Goal: Task Accomplishment & Management: Manage account settings

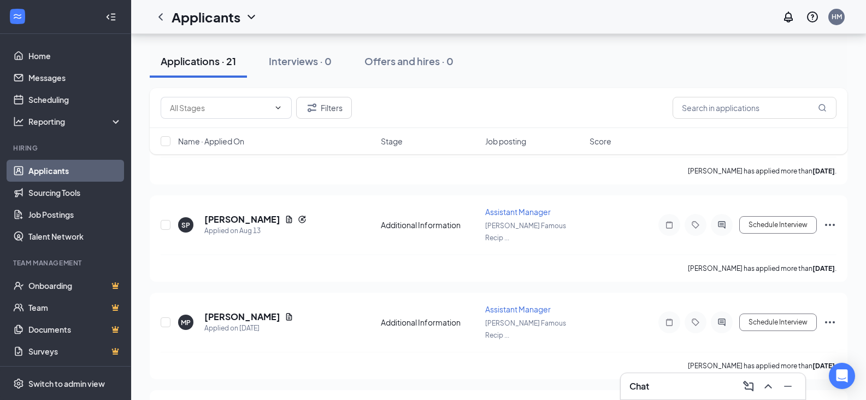
scroll to position [55, 0]
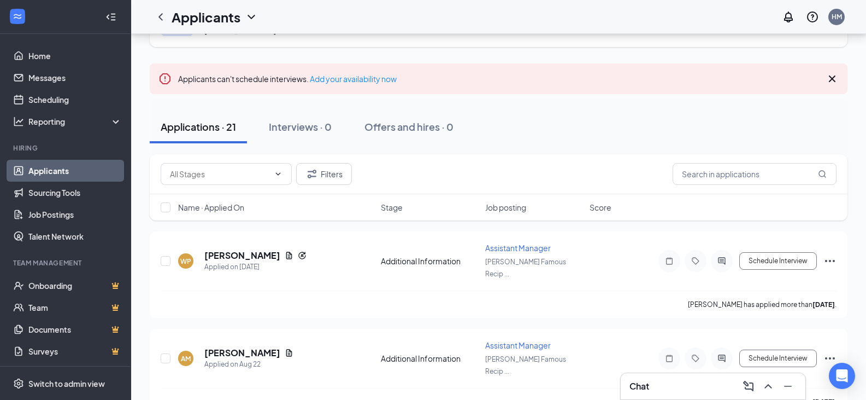
drag, startPoint x: 162, startPoint y: 13, endPoint x: 181, endPoint y: 101, distance: 90.1
click at [162, 13] on icon "ChevronLeft" at bounding box center [161, 16] width 4 height 7
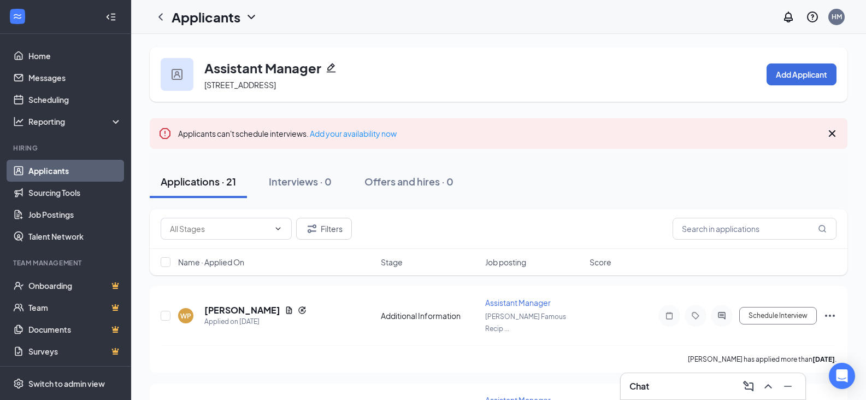
click at [248, 24] on div "Applicants" at bounding box center [215, 17] width 86 height 19
click at [248, 19] on icon "ChevronDown" at bounding box center [251, 16] width 13 height 13
click at [54, 175] on link "Applicants" at bounding box center [74, 171] width 93 height 22
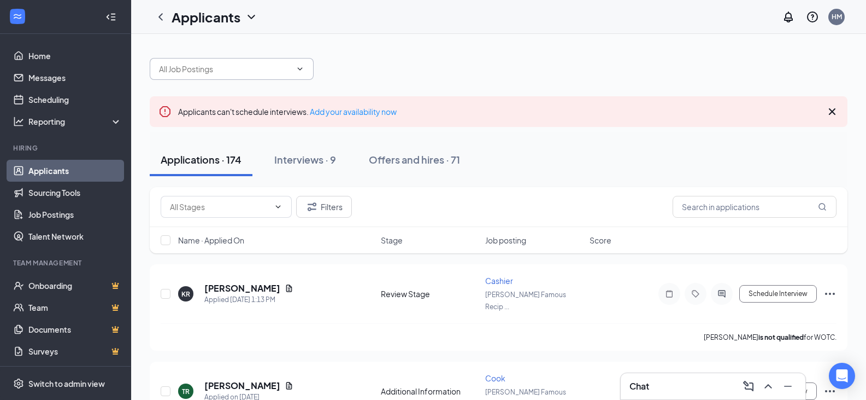
click at [222, 74] on input "text" at bounding box center [225, 69] width 132 height 12
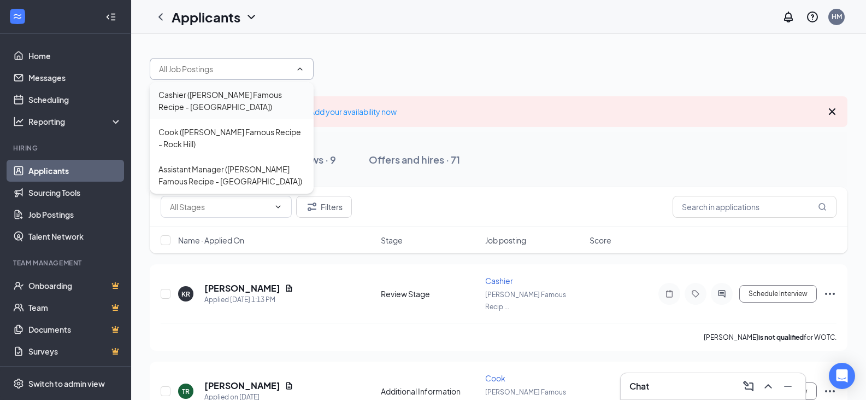
click at [223, 98] on div "Cashier ([PERSON_NAME] Famous Recipe - [GEOGRAPHIC_DATA])" at bounding box center [232, 101] width 146 height 24
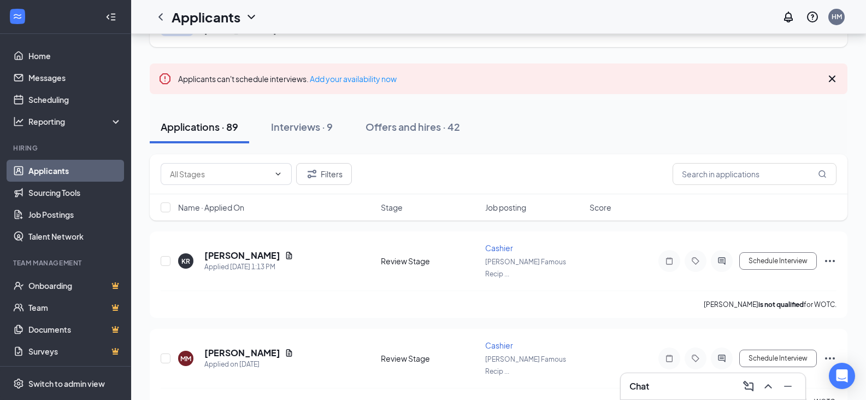
scroll to position [109, 0]
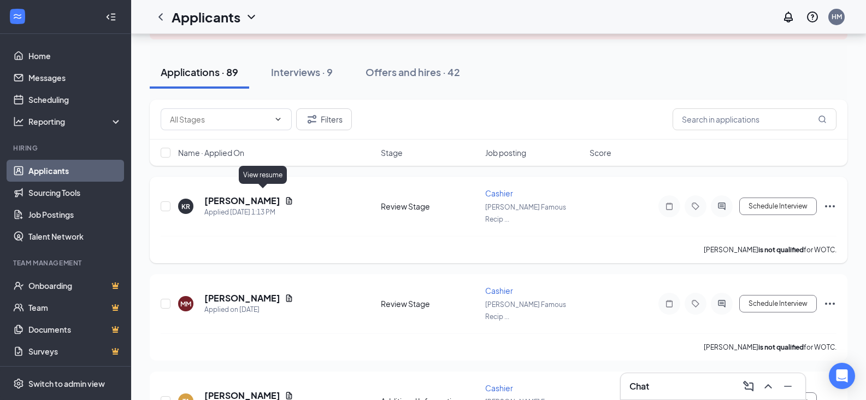
click at [285, 196] on icon "Document" at bounding box center [289, 200] width 9 height 9
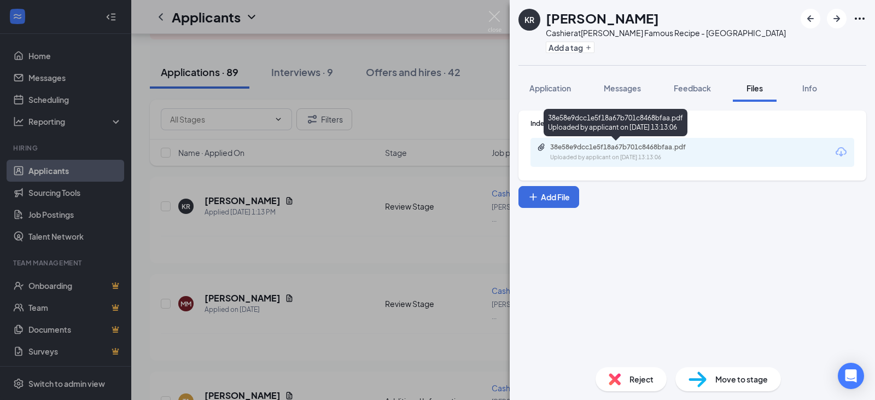
click at [589, 139] on div "38e58e9dcc1e5f18a67b701c8468bfaa.pdf Uploaded by applicant on [DATE] 13:13:06" at bounding box center [615, 125] width 144 height 32
click at [589, 157] on div "Uploaded by applicant on [DATE] 13:13:06" at bounding box center [632, 157] width 164 height 9
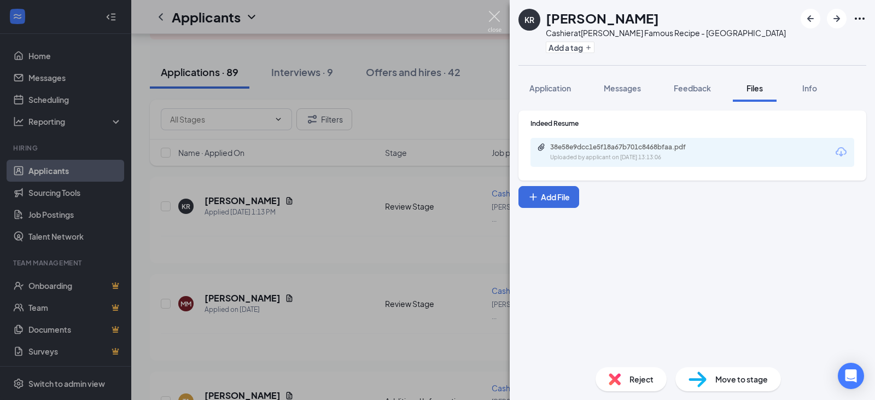
click at [495, 19] on img at bounding box center [495, 21] width 14 height 21
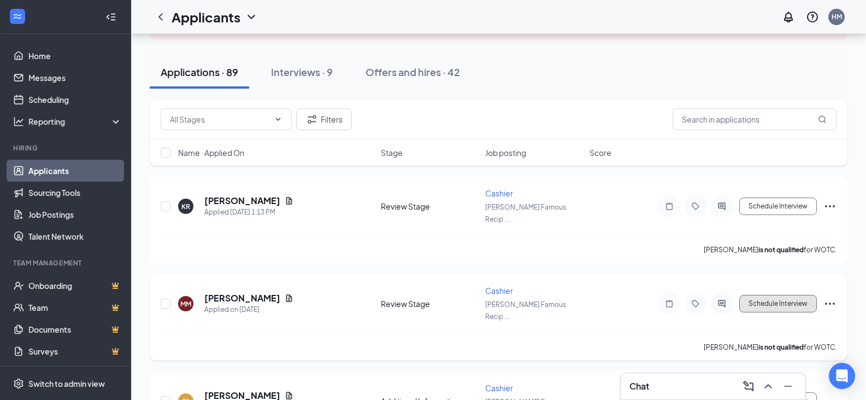
click at [759, 295] on button "Schedule Interview" at bounding box center [779, 303] width 78 height 17
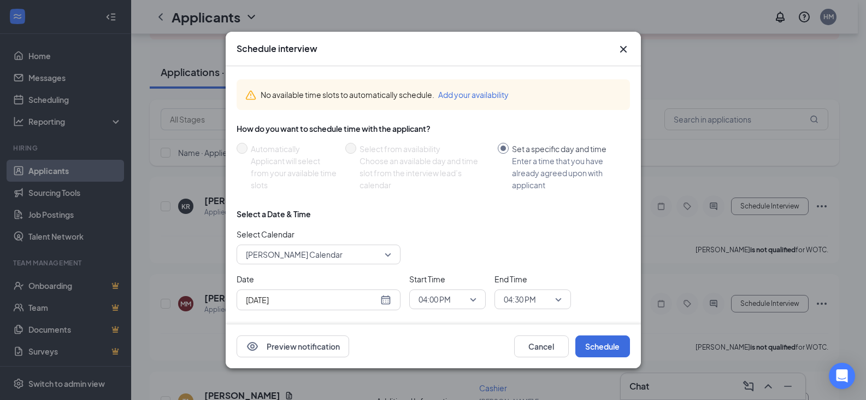
click at [382, 302] on div "[DATE]" at bounding box center [318, 300] width 145 height 12
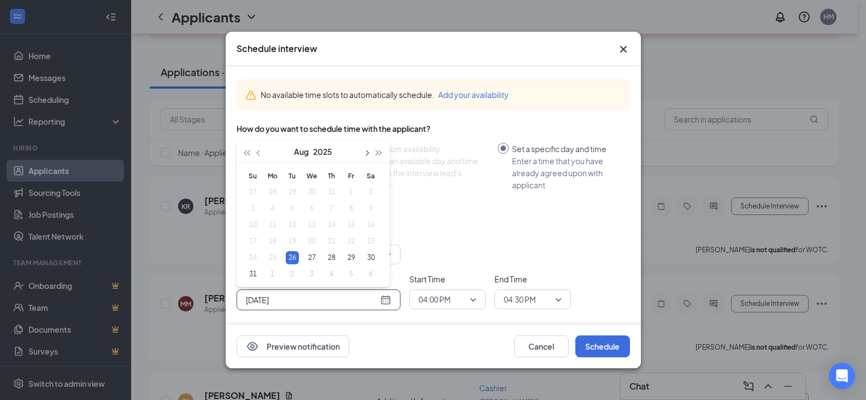
click at [368, 154] on button "button" at bounding box center [367, 151] width 12 height 22
type input "[DATE]"
click at [331, 190] on div "4" at bounding box center [331, 191] width 13 height 13
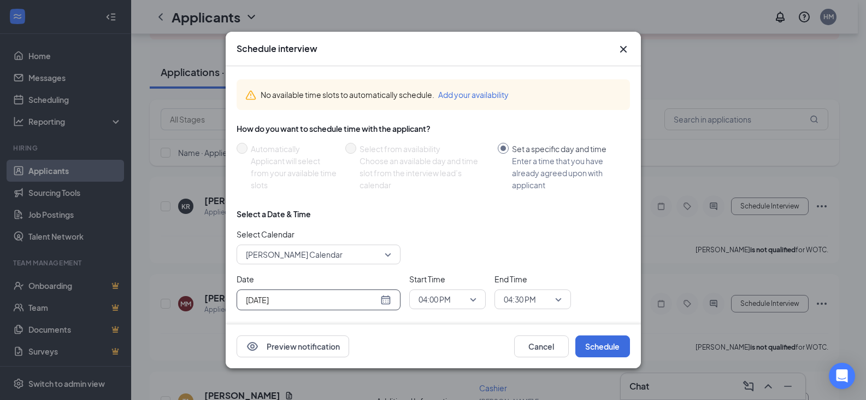
click at [476, 304] on span "04:00 PM" at bounding box center [448, 299] width 58 height 16
click at [437, 185] on span "01:00 PM" at bounding box center [434, 186] width 32 height 12
click at [558, 298] on span "04:30 PM" at bounding box center [533, 299] width 58 height 16
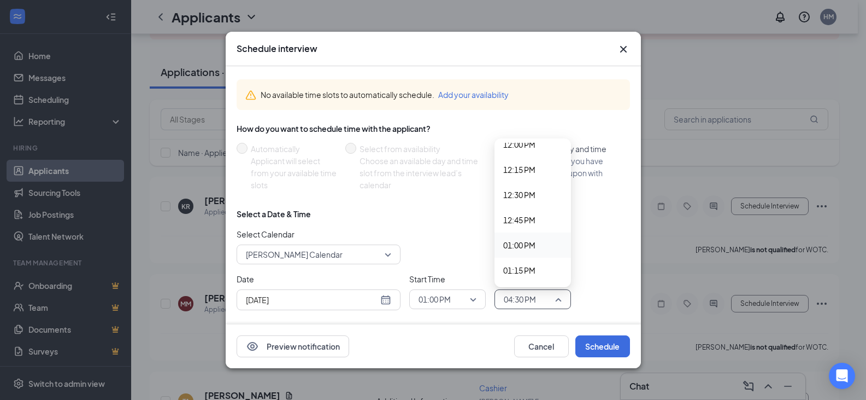
scroll to position [1273, 0]
click at [520, 245] on span "01:30 PM" at bounding box center [519, 241] width 32 height 12
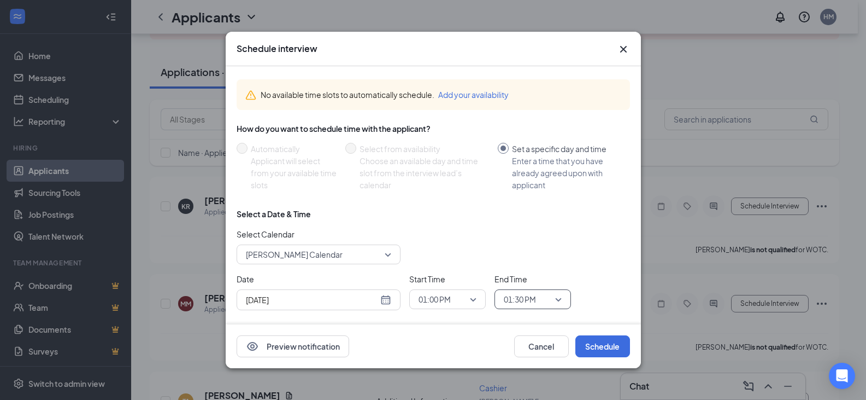
click at [591, 242] on div "Select Calendar [PERSON_NAME] Calendar" at bounding box center [434, 246] width 394 height 36
click at [604, 351] on button "Schedule" at bounding box center [603, 346] width 55 height 22
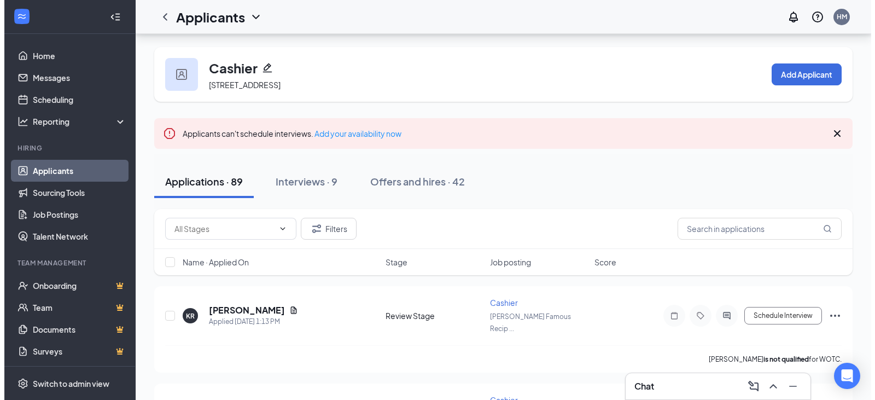
scroll to position [109, 0]
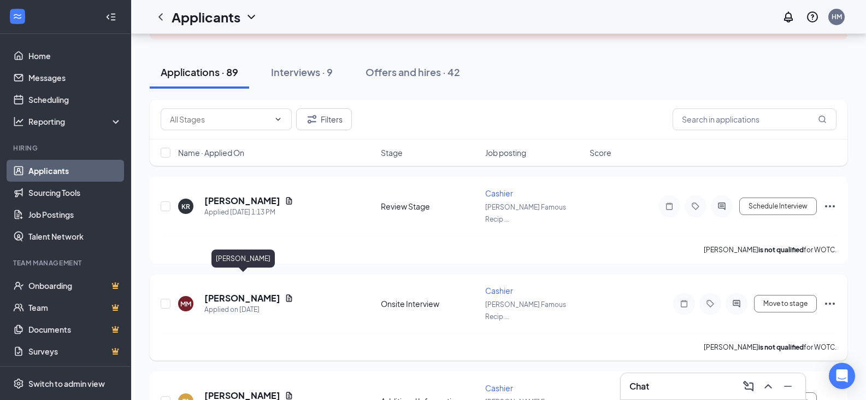
click at [242, 292] on h5 "[PERSON_NAME]" at bounding box center [242, 298] width 76 height 12
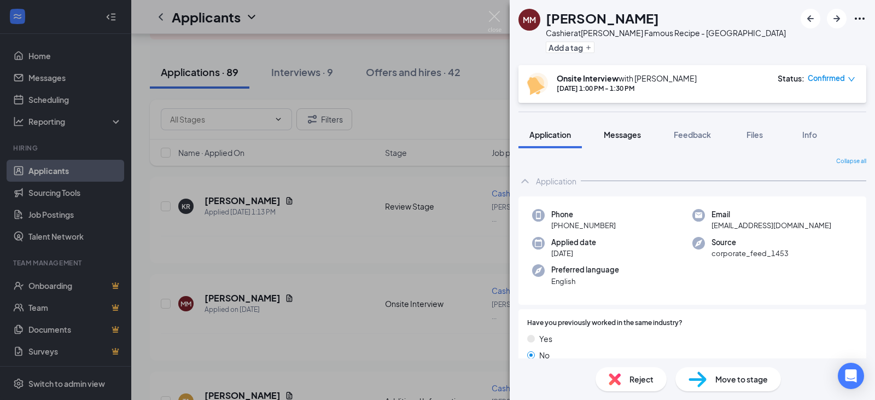
click at [624, 136] on span "Messages" at bounding box center [621, 135] width 37 height 10
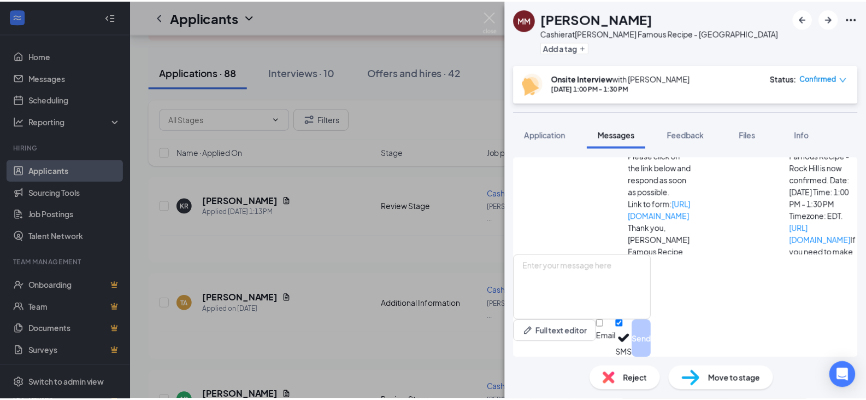
scroll to position [74, 0]
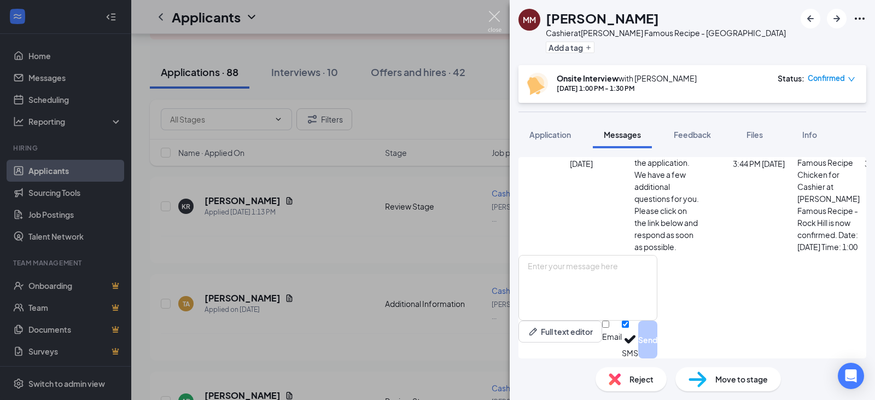
click at [497, 16] on img at bounding box center [495, 21] width 14 height 21
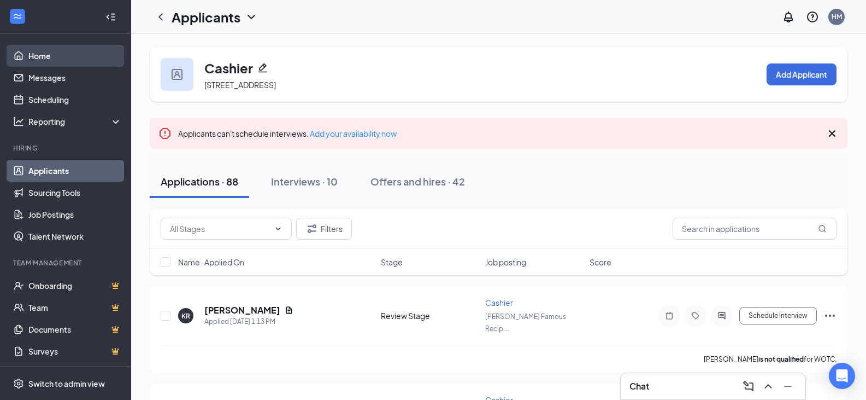
click at [42, 55] on link "Home" at bounding box center [74, 56] width 93 height 22
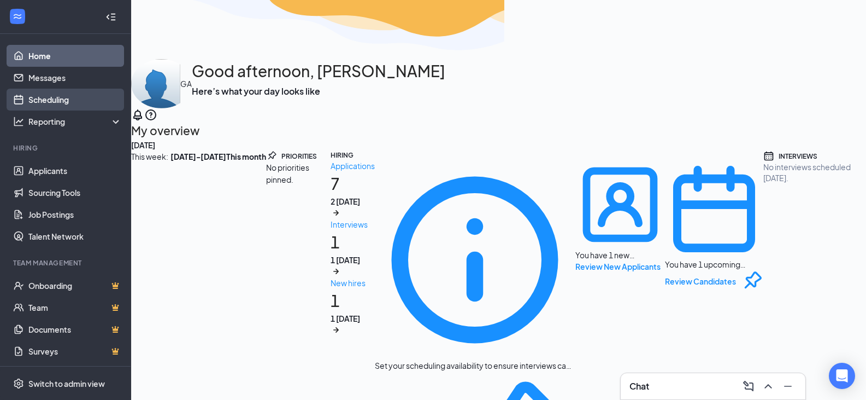
click at [37, 101] on link "Scheduling" at bounding box center [74, 100] width 93 height 22
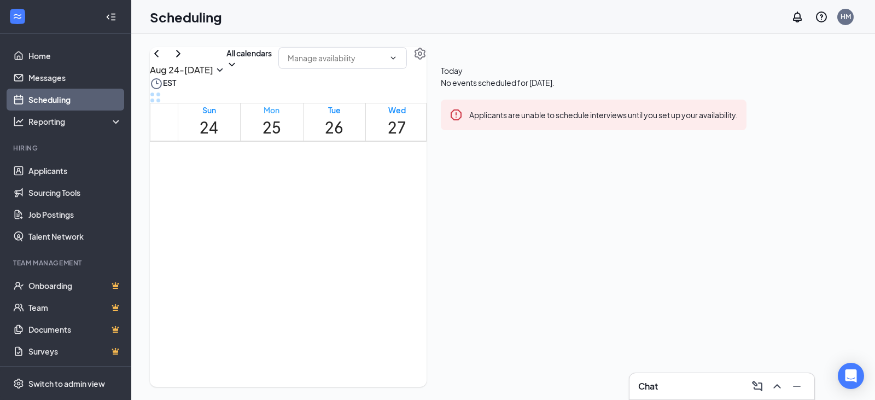
scroll to position [483, 0]
click at [185, 60] on icon "ChevronRight" at bounding box center [178, 53] width 13 height 13
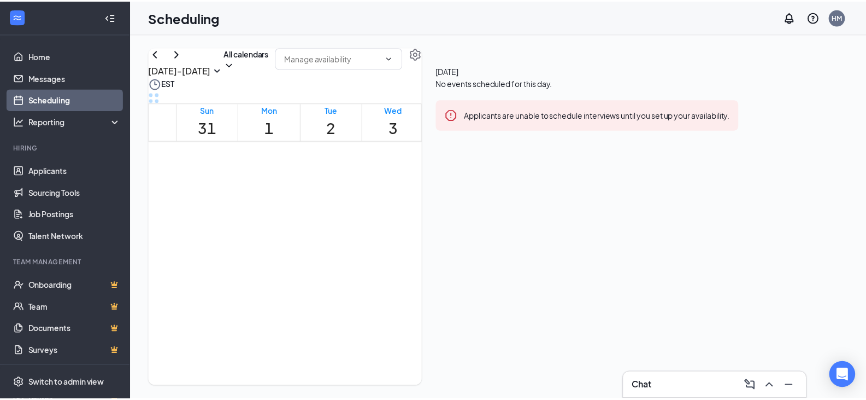
scroll to position [756, 0]
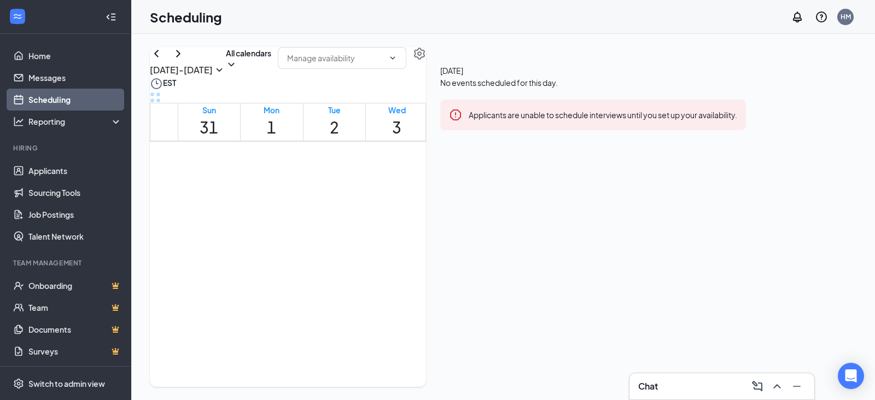
click at [459, 313] on div "1" at bounding box center [452, 311] width 43 height 10
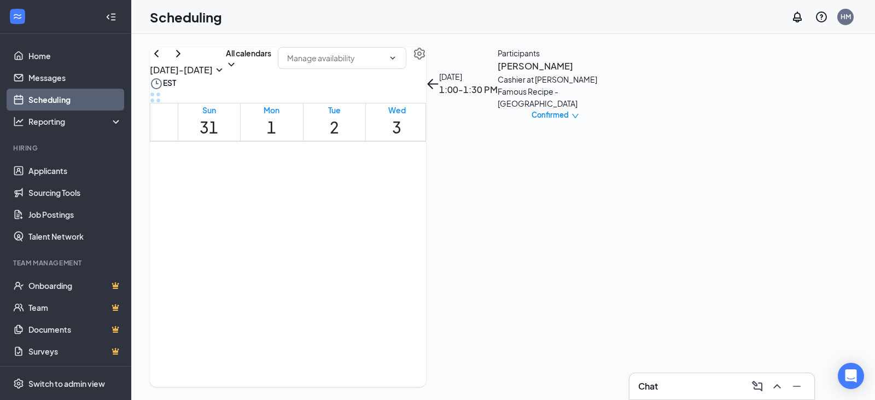
click at [612, 120] on div "Confirmed" at bounding box center [554, 114] width 115 height 11
click at [45, 51] on link "Home" at bounding box center [74, 56] width 93 height 22
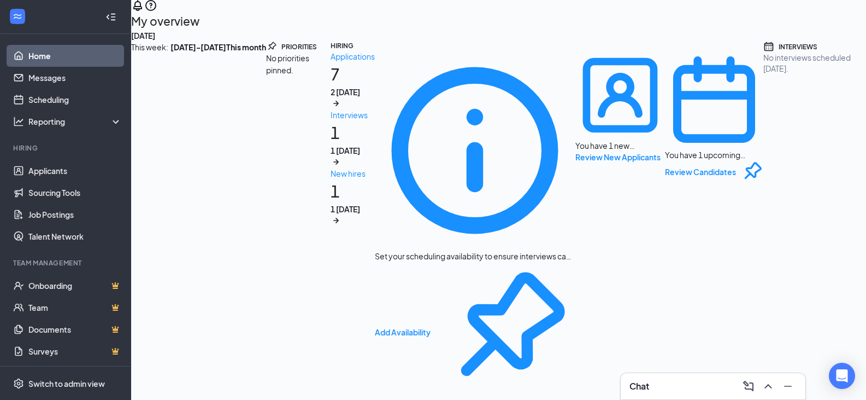
scroll to position [113, 0]
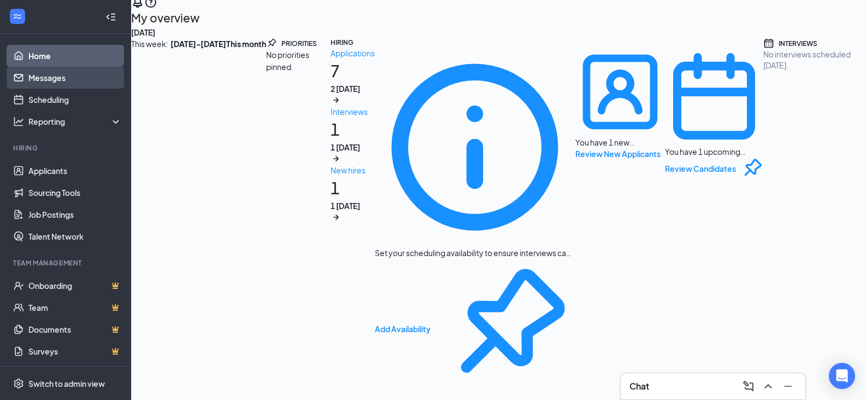
click at [44, 79] on link "Messages" at bounding box center [74, 78] width 93 height 22
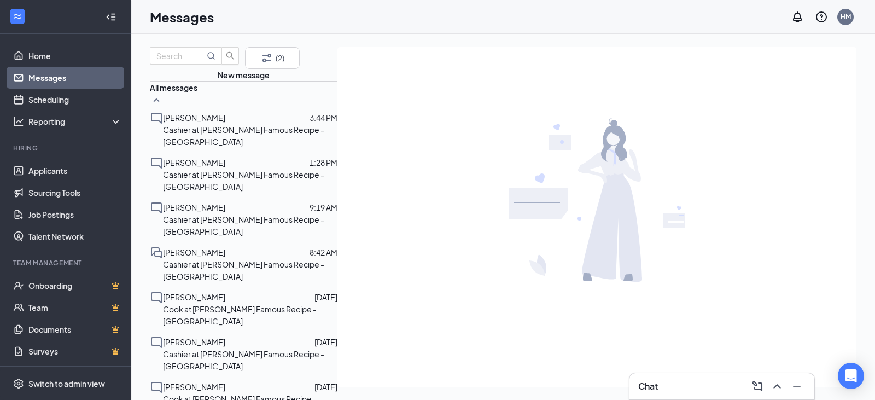
click at [211, 122] on span "[PERSON_NAME]" at bounding box center [194, 118] width 62 height 10
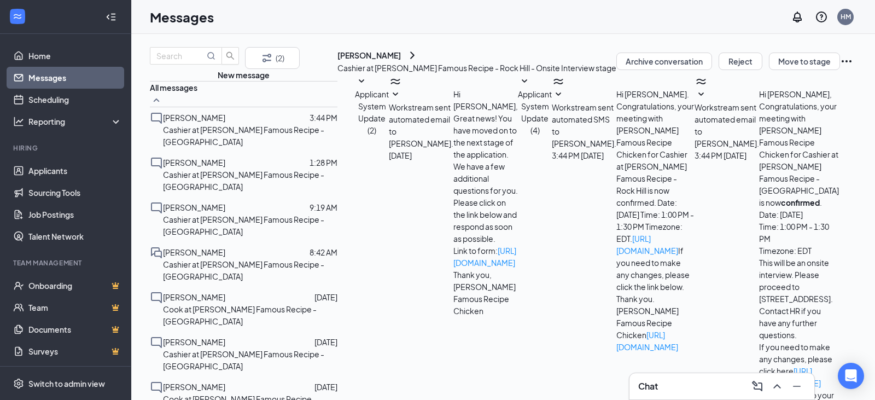
scroll to position [16, 0]
drag, startPoint x: 705, startPoint y: 295, endPoint x: 702, endPoint y: 284, distance: 11.4
type textarea "Hello [PERSON_NAME], I just sent you an interview invite for [DATE][DATE] 1pm. …"
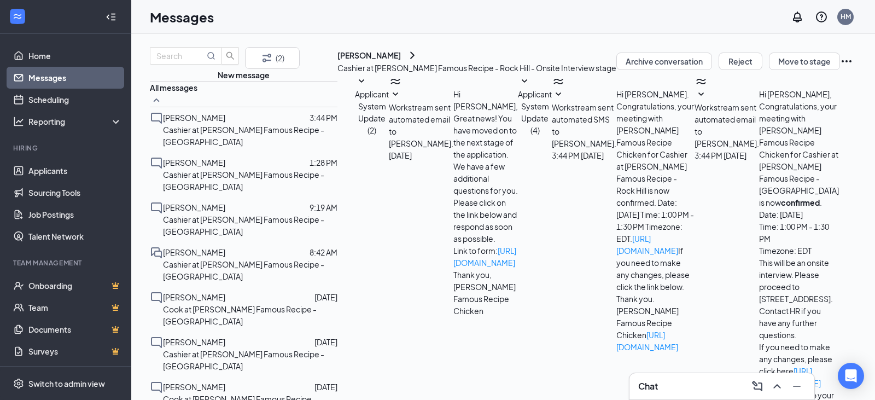
checkbox input "true"
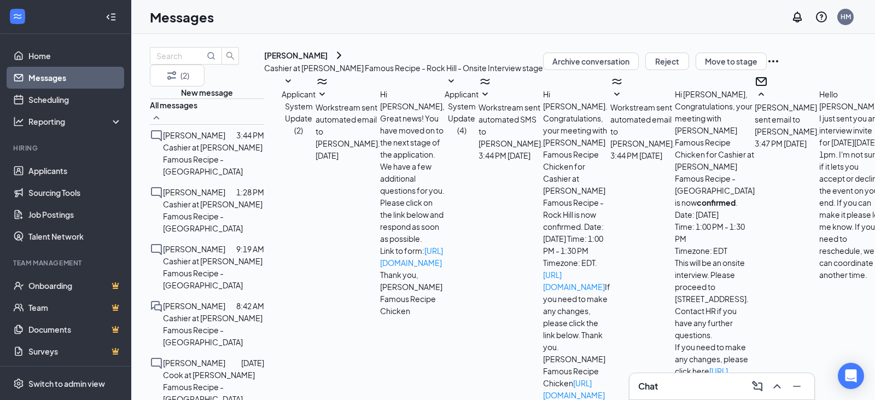
scroll to position [183, 0]
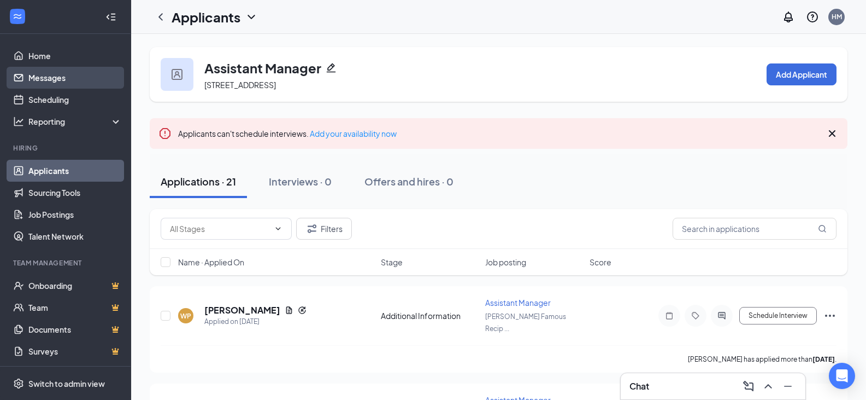
click at [39, 83] on link "Messages" at bounding box center [74, 78] width 93 height 22
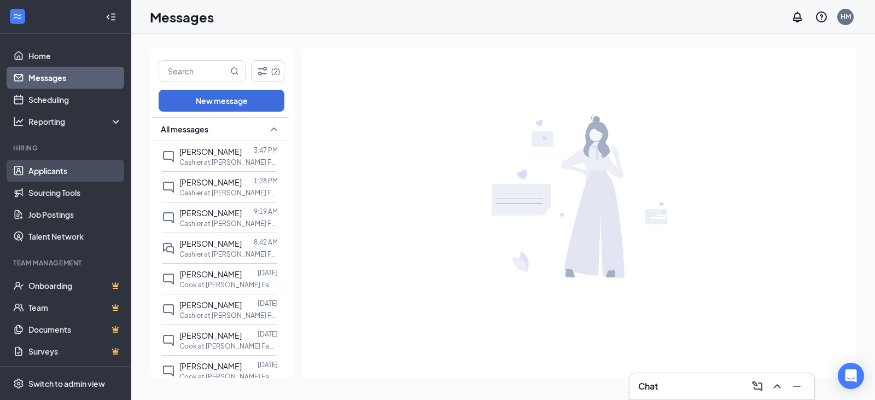
click at [35, 179] on link "Applicants" at bounding box center [74, 171] width 93 height 22
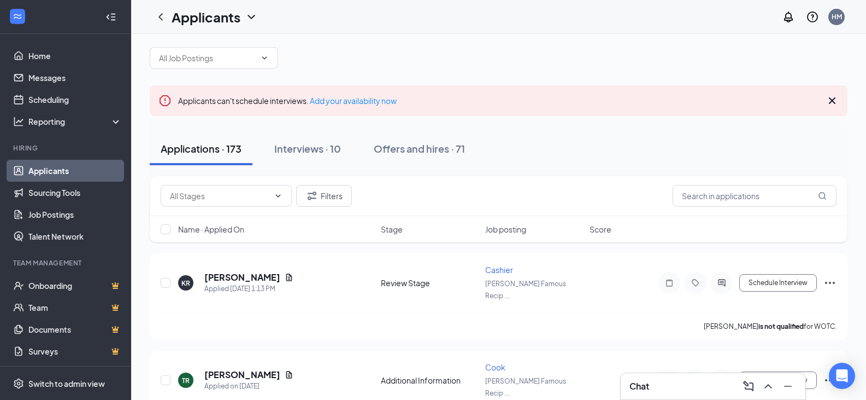
click at [230, 50] on div at bounding box center [499, 58] width 698 height 22
click at [232, 60] on span at bounding box center [214, 58] width 128 height 22
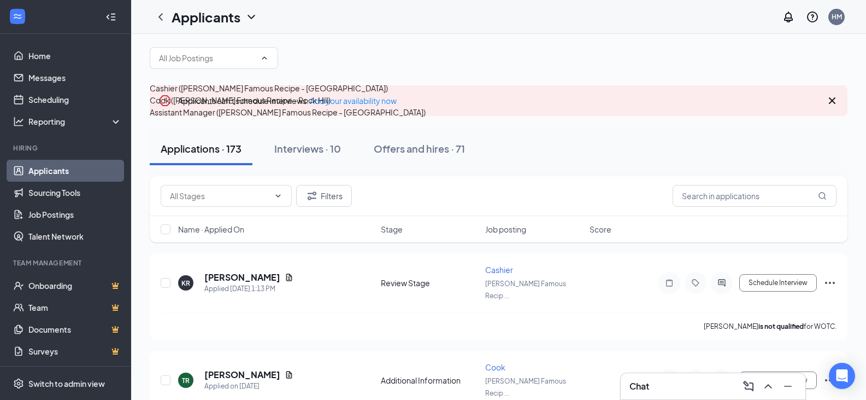
click at [208, 94] on div "Cashier ([PERSON_NAME] Famous Recipe - [GEOGRAPHIC_DATA])" at bounding box center [269, 88] width 238 height 12
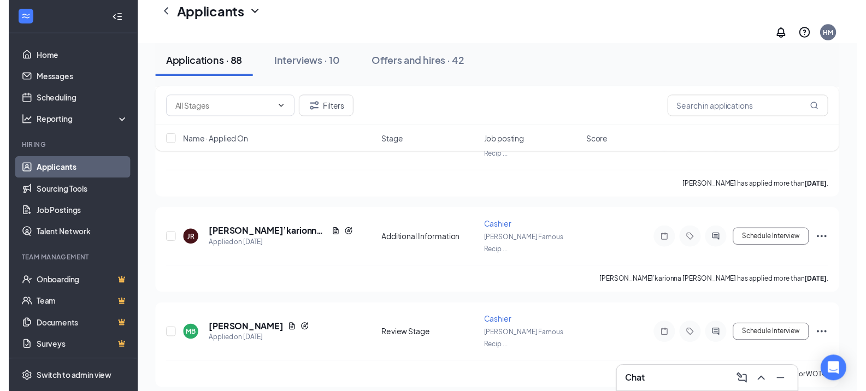
scroll to position [820, 0]
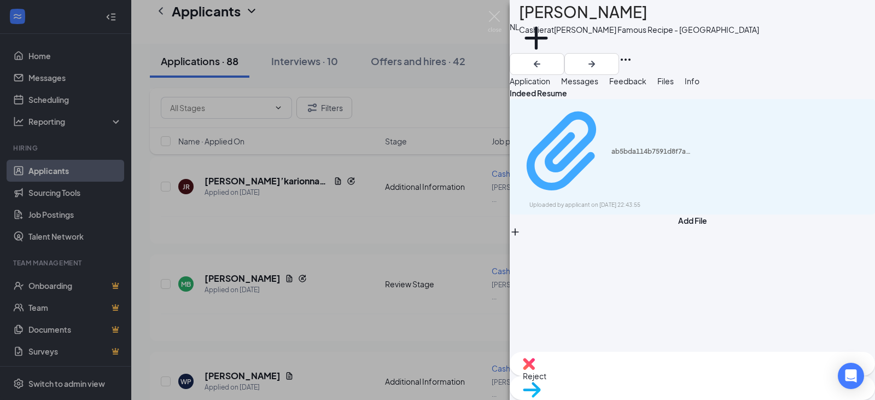
click at [634, 201] on div "Uploaded by applicant on Aug 22, 2025 at 22:43:55" at bounding box center [611, 205] width 164 height 9
click at [483, 14] on div "NL Nathan Lopez Cashier at Lee's Famous Recipe - Rock Hill Add a tag Applicatio…" at bounding box center [437, 200] width 875 height 400
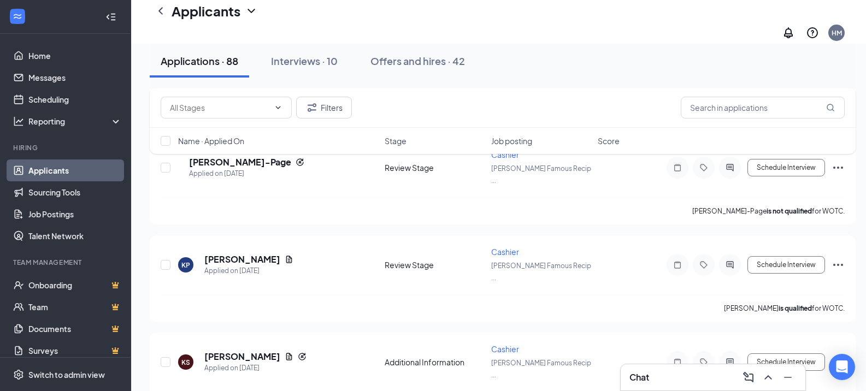
scroll to position [328, 0]
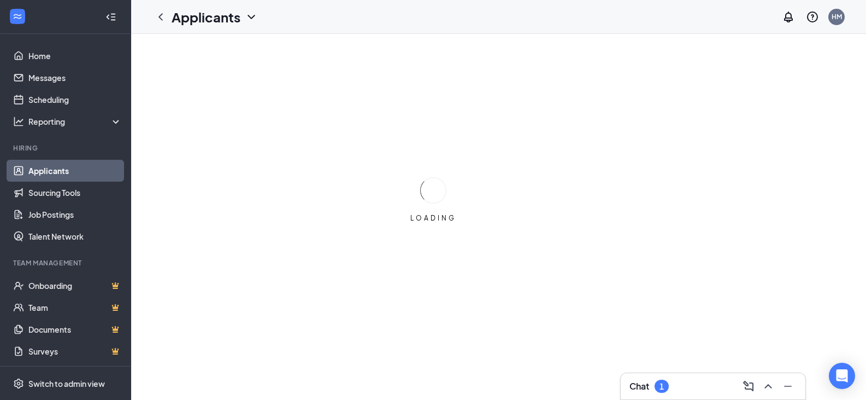
click at [680, 388] on div "Chat 1" at bounding box center [713, 385] width 167 height 17
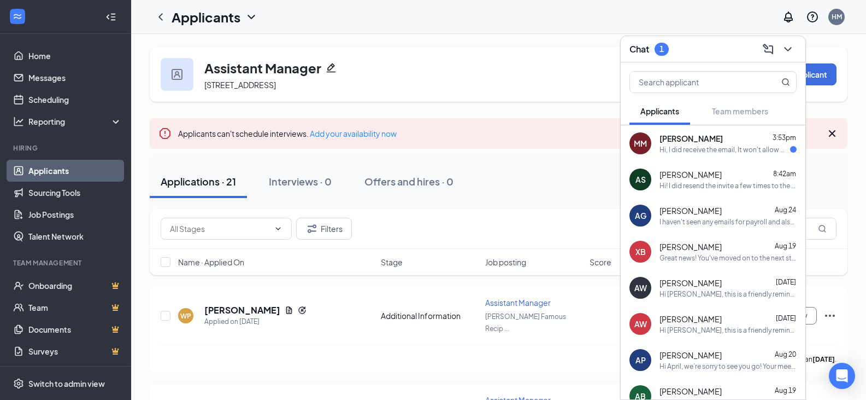
click at [702, 148] on div "Hi, I did receive the email, It won't allow me to accept it but I will be there!" at bounding box center [725, 149] width 131 height 9
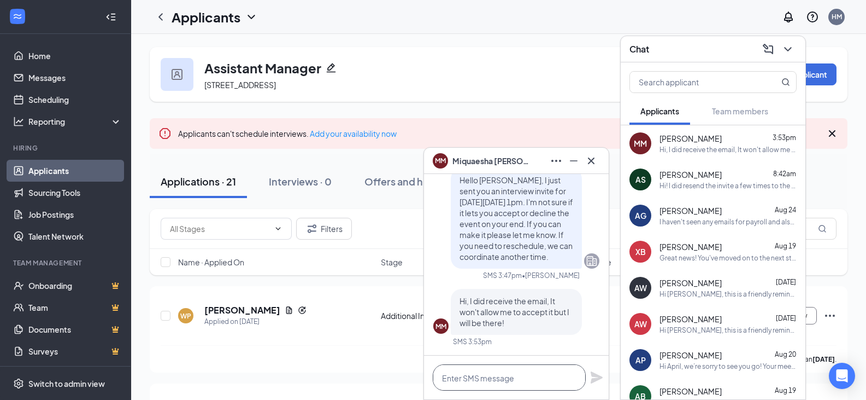
click at [522, 378] on textarea at bounding box center [509, 377] width 153 height 26
type textarea "Great! See you then."
click at [596, 376] on icon "Plane" at bounding box center [597, 377] width 12 height 12
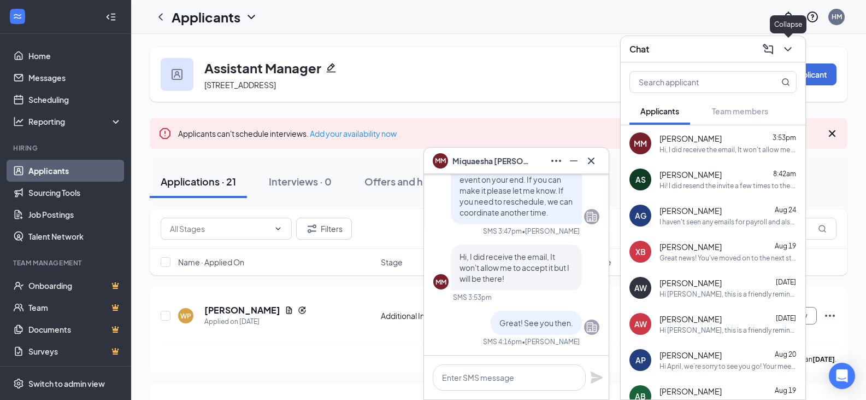
click at [789, 48] on icon "ChevronDown" at bounding box center [788, 49] width 13 height 13
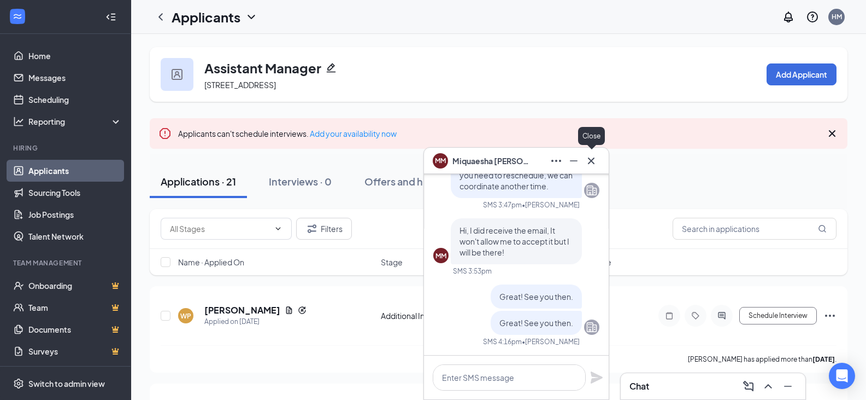
click at [591, 159] on icon "Cross" at bounding box center [591, 160] width 13 height 13
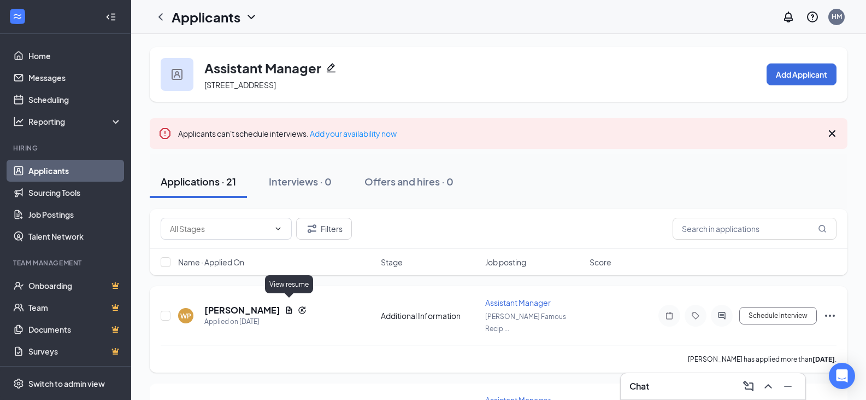
click at [286, 306] on icon "Document" at bounding box center [289, 309] width 6 height 7
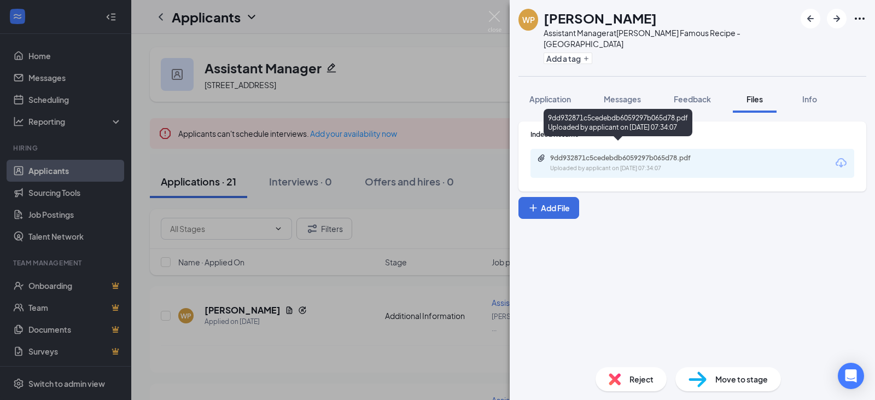
click at [574, 154] on div "9dd932871c5cedebdb6059297b065d78.pdf" at bounding box center [626, 158] width 153 height 9
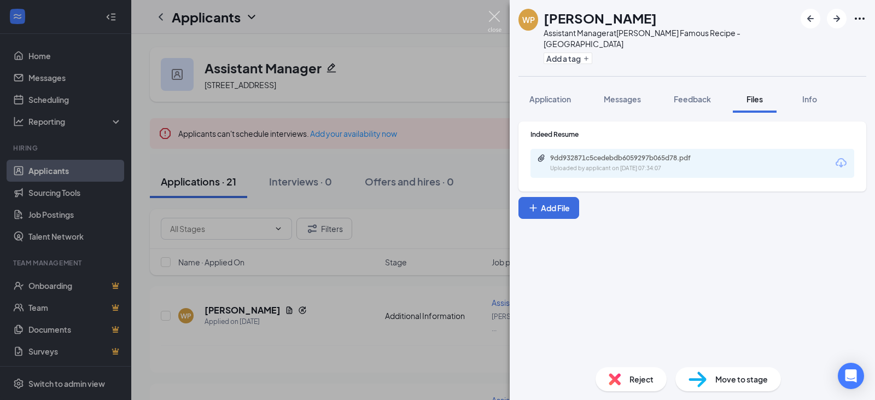
click at [497, 23] on img at bounding box center [495, 21] width 14 height 21
